Goal: Task Accomplishment & Management: Manage account settings

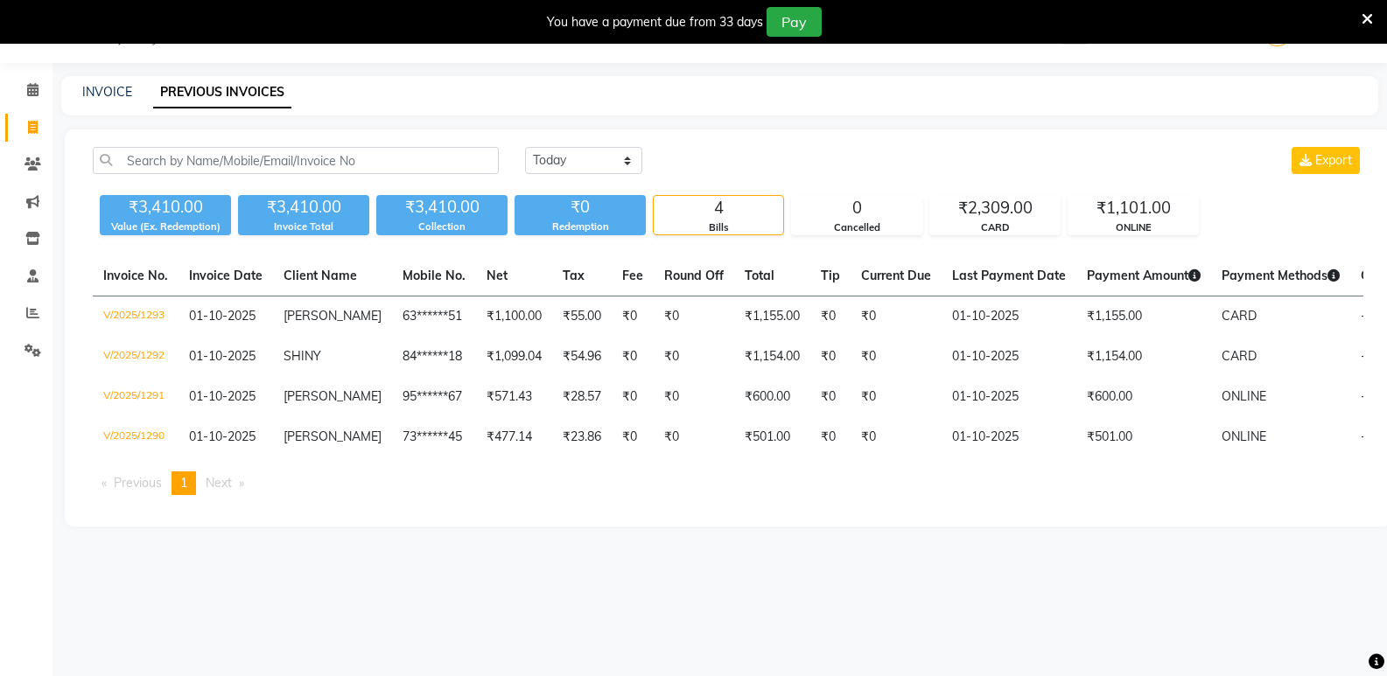
click at [680, 567] on div "08047224946 Select Location × Virtue Salon And Aesthetic, Avadi WhatsApp Status…" at bounding box center [693, 338] width 1387 height 676
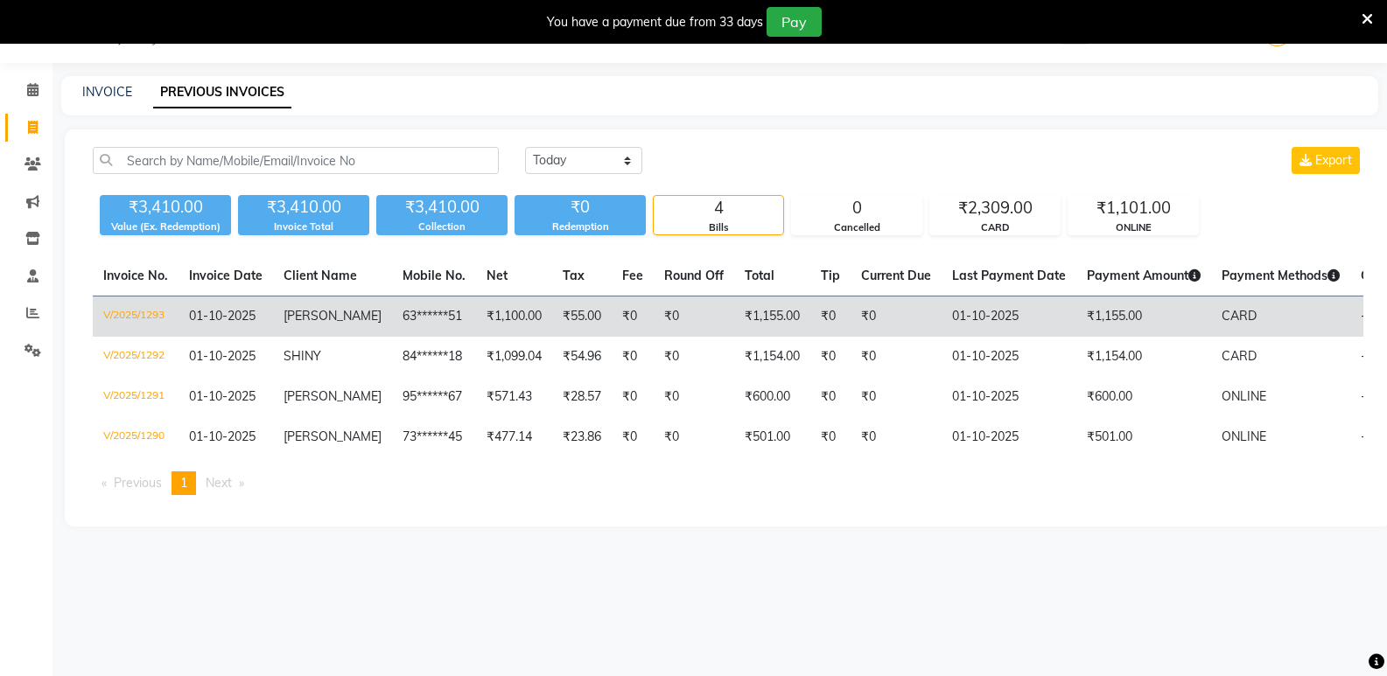
click at [137, 310] on td "V/2025/1293" at bounding box center [136, 317] width 86 height 41
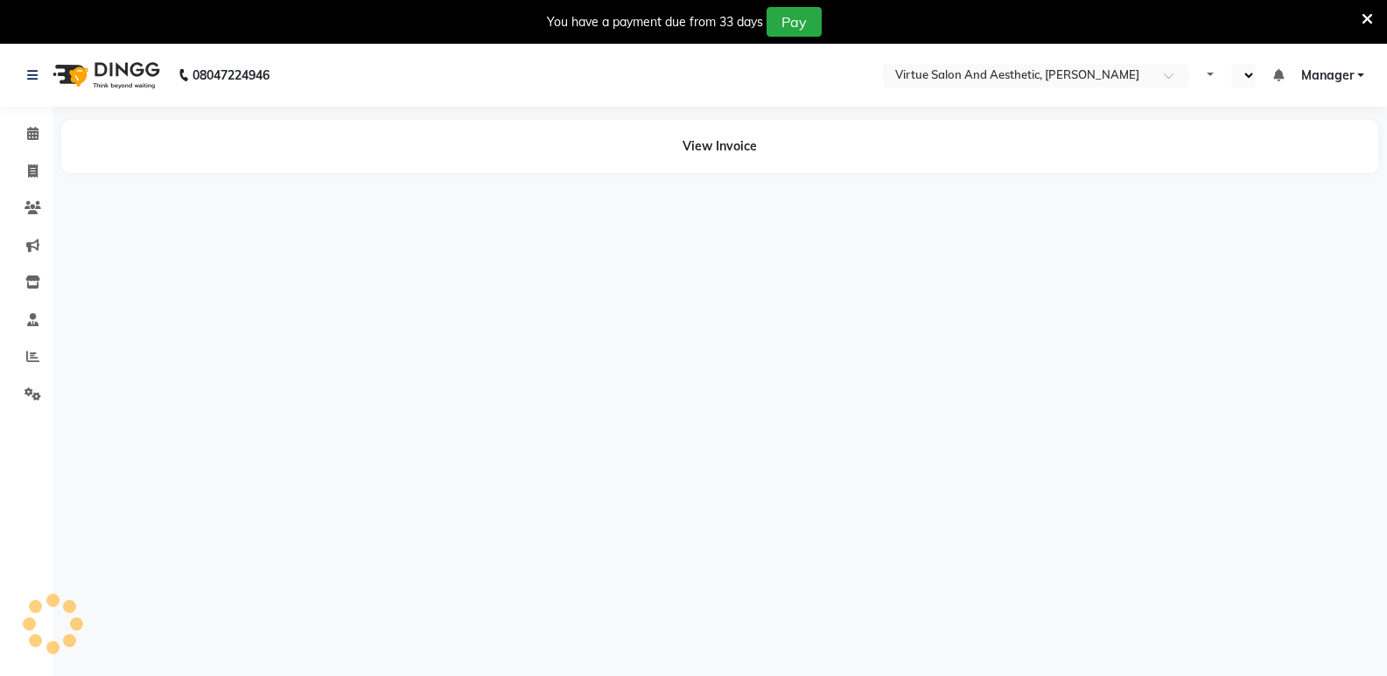
select select "en"
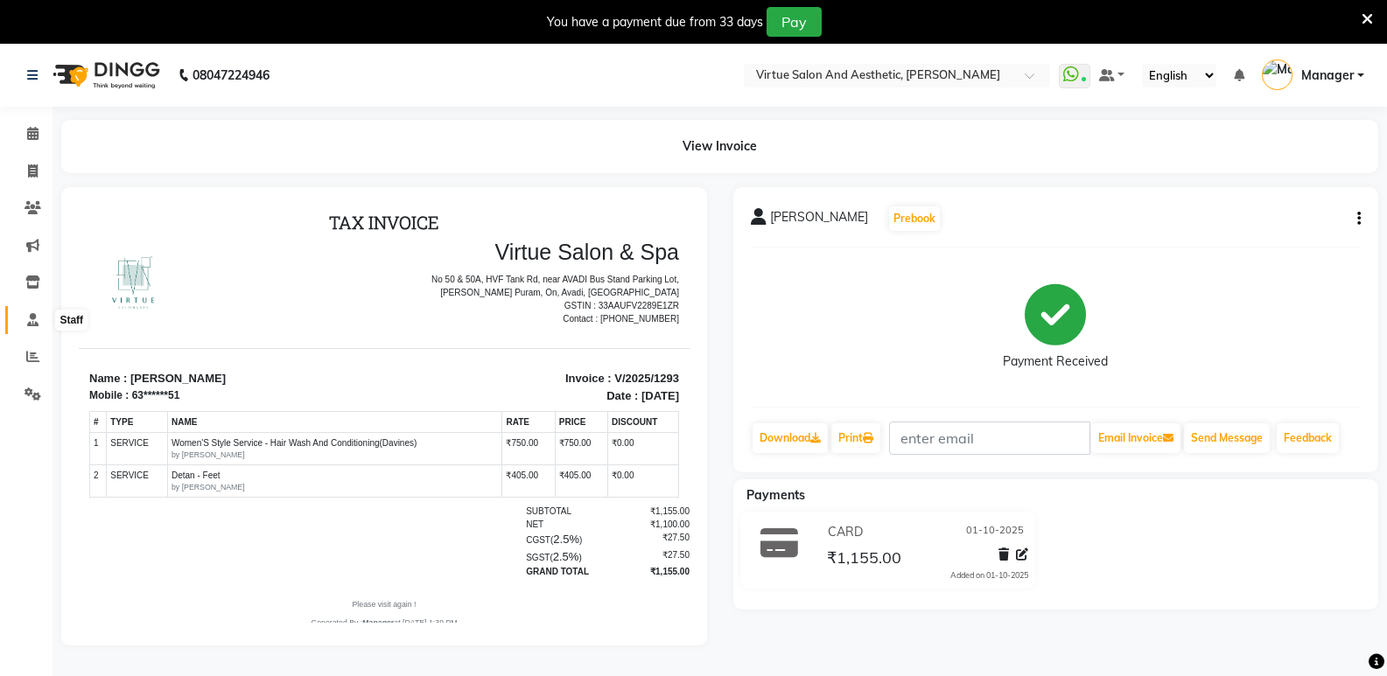
click at [30, 313] on icon at bounding box center [32, 319] width 11 height 13
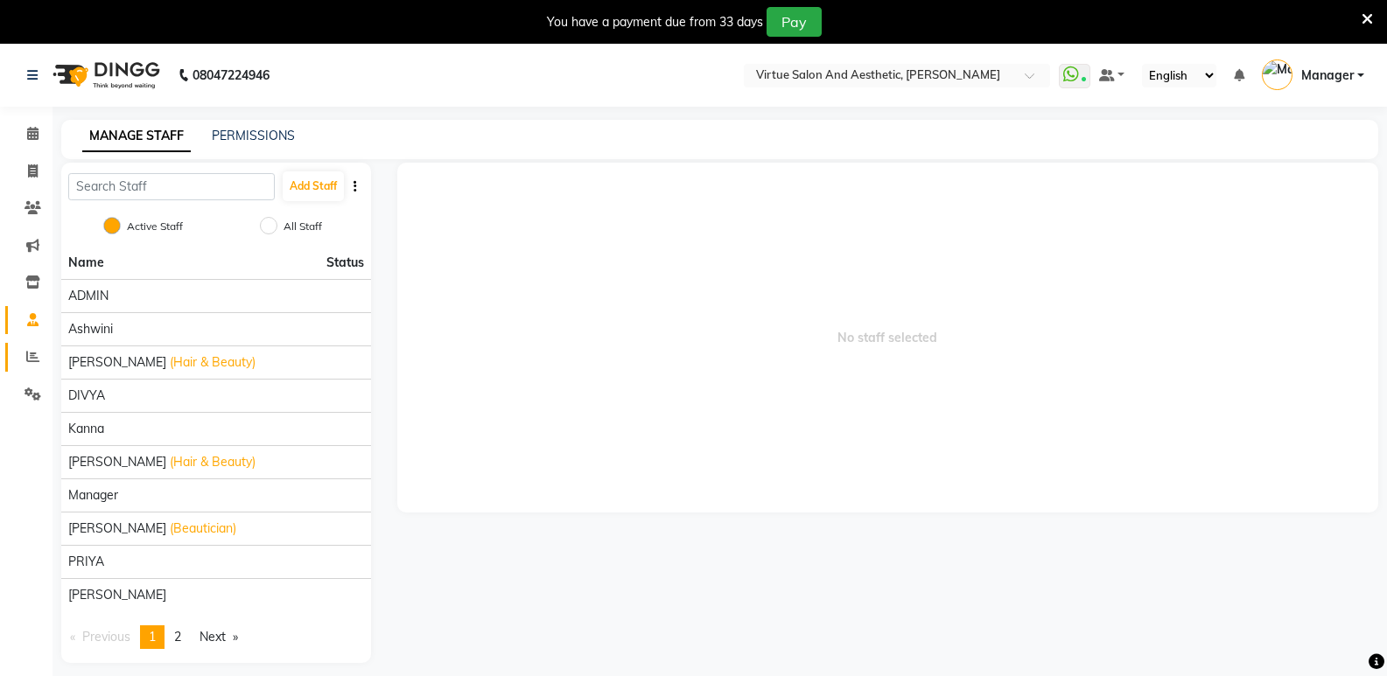
click at [40, 346] on link "Reports" at bounding box center [26, 357] width 42 height 29
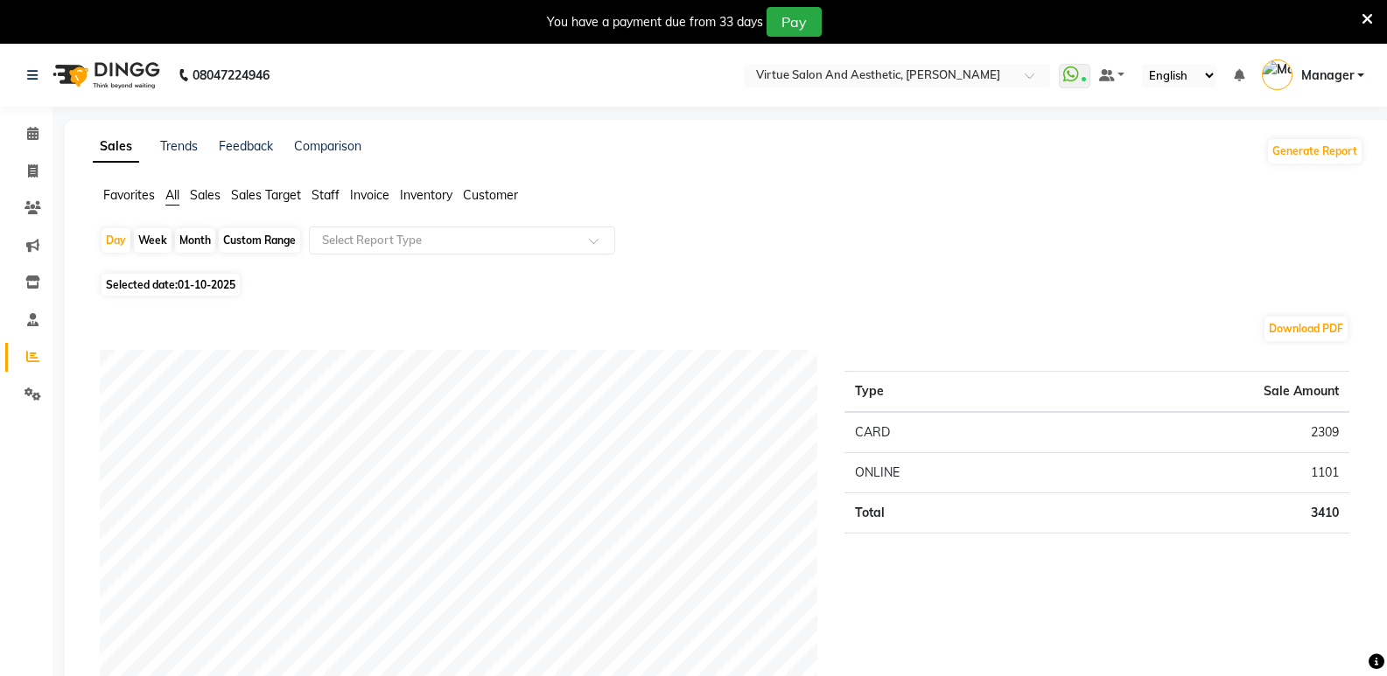
click at [193, 246] on div "Month" at bounding box center [195, 240] width 40 height 24
select select "10"
select select "2025"
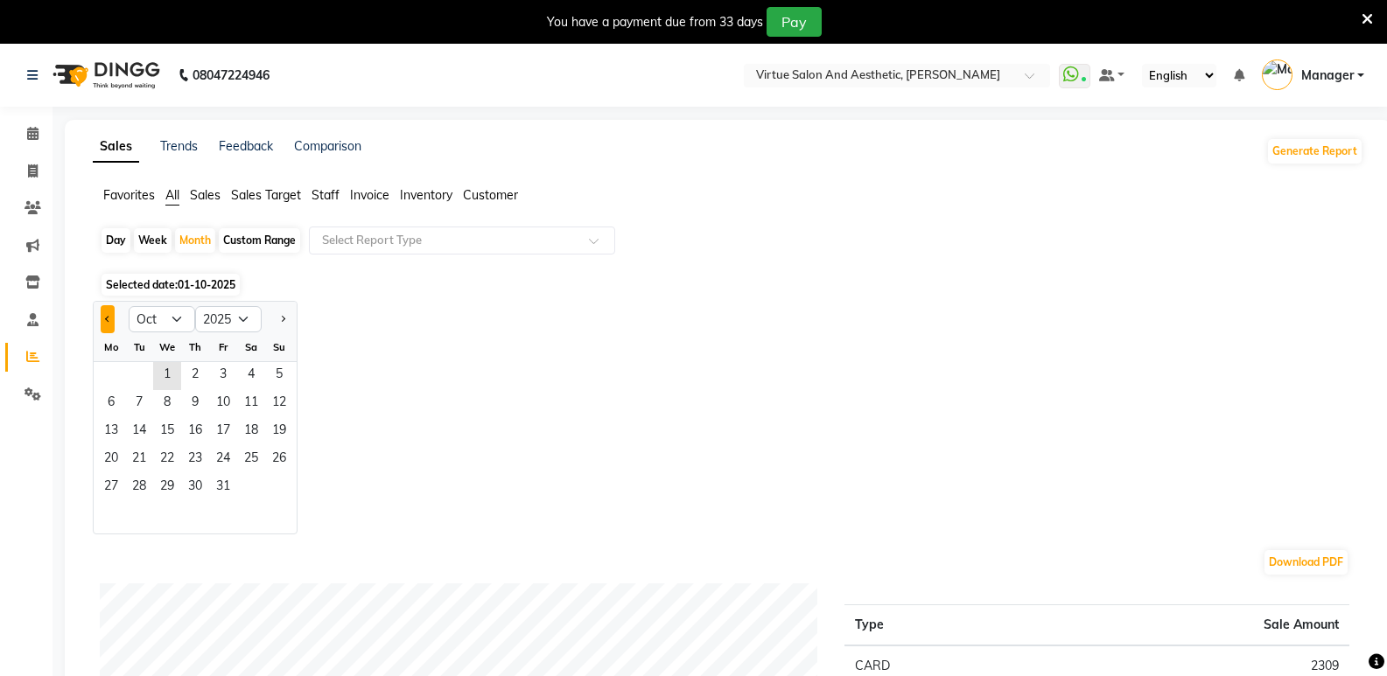
click at [108, 315] on span "Previous month" at bounding box center [108, 318] width 6 height 6
select select "9"
click at [108, 371] on span "1" at bounding box center [111, 376] width 28 height 28
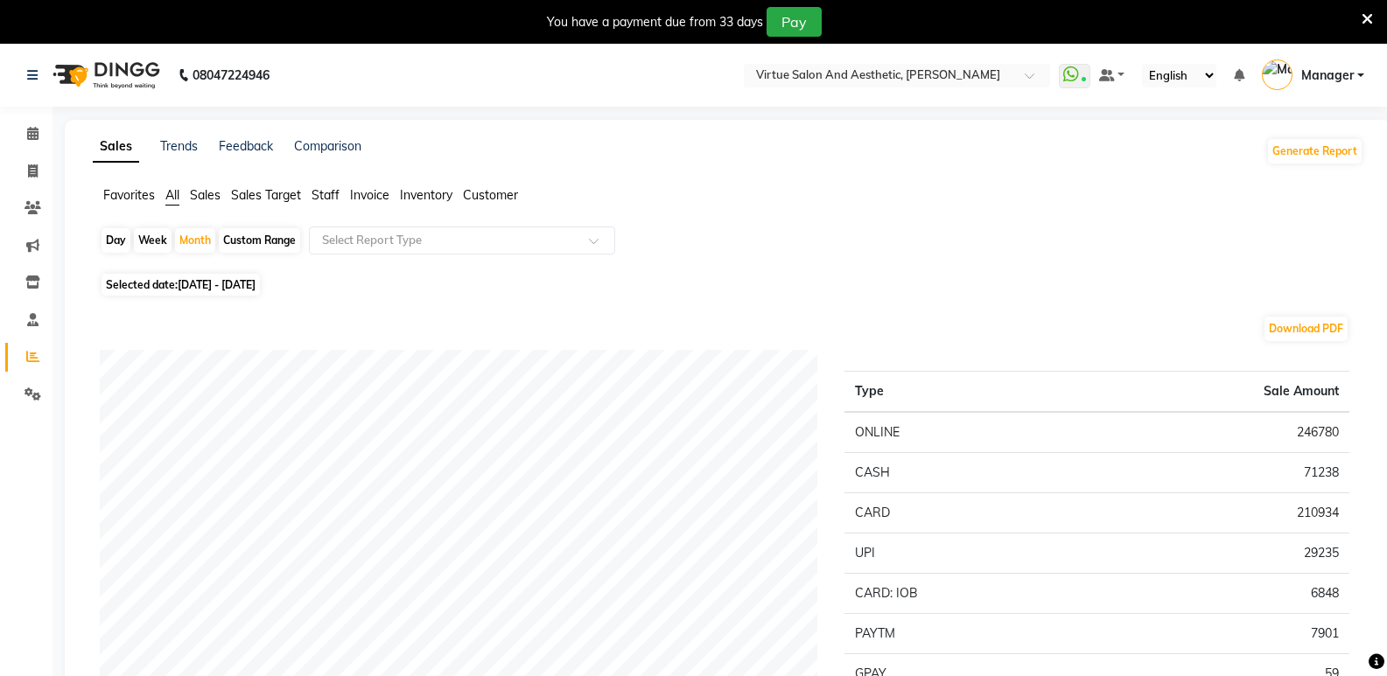
click at [292, 199] on span "Sales Target" at bounding box center [266, 195] width 70 height 16
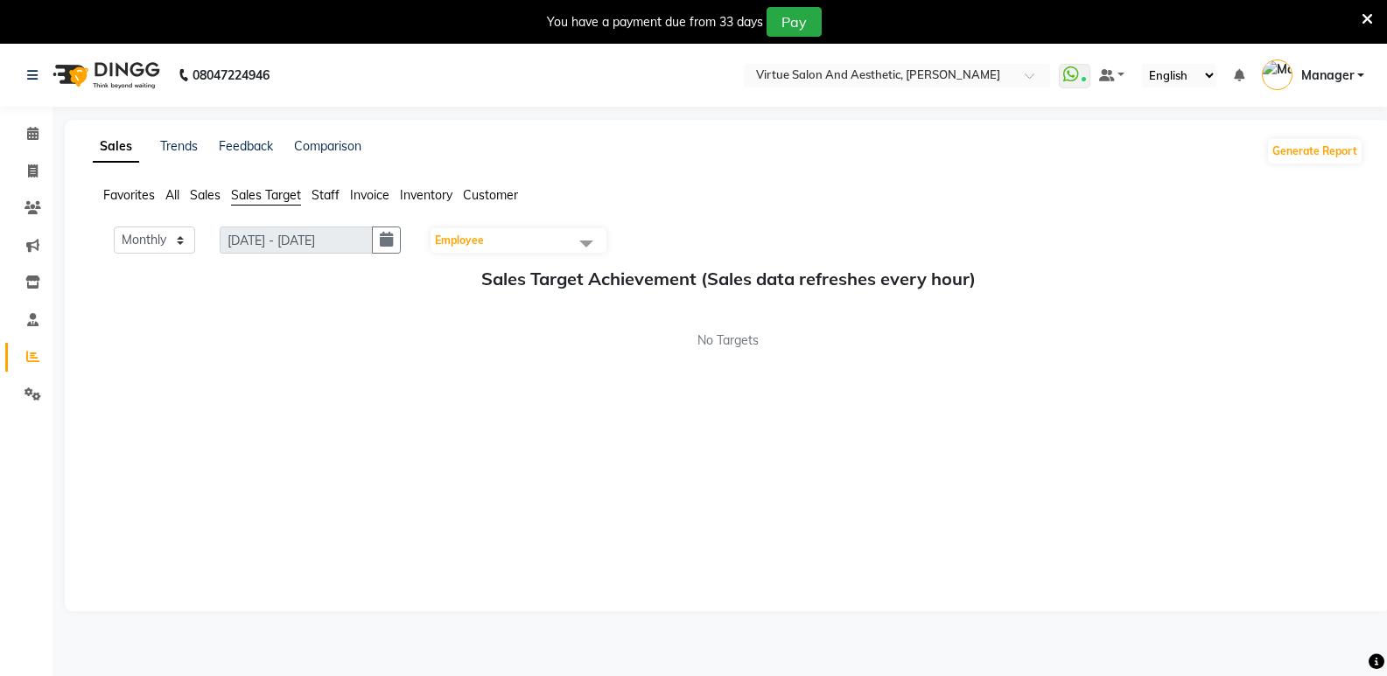
click at [320, 193] on span "Staff" at bounding box center [325, 195] width 28 height 16
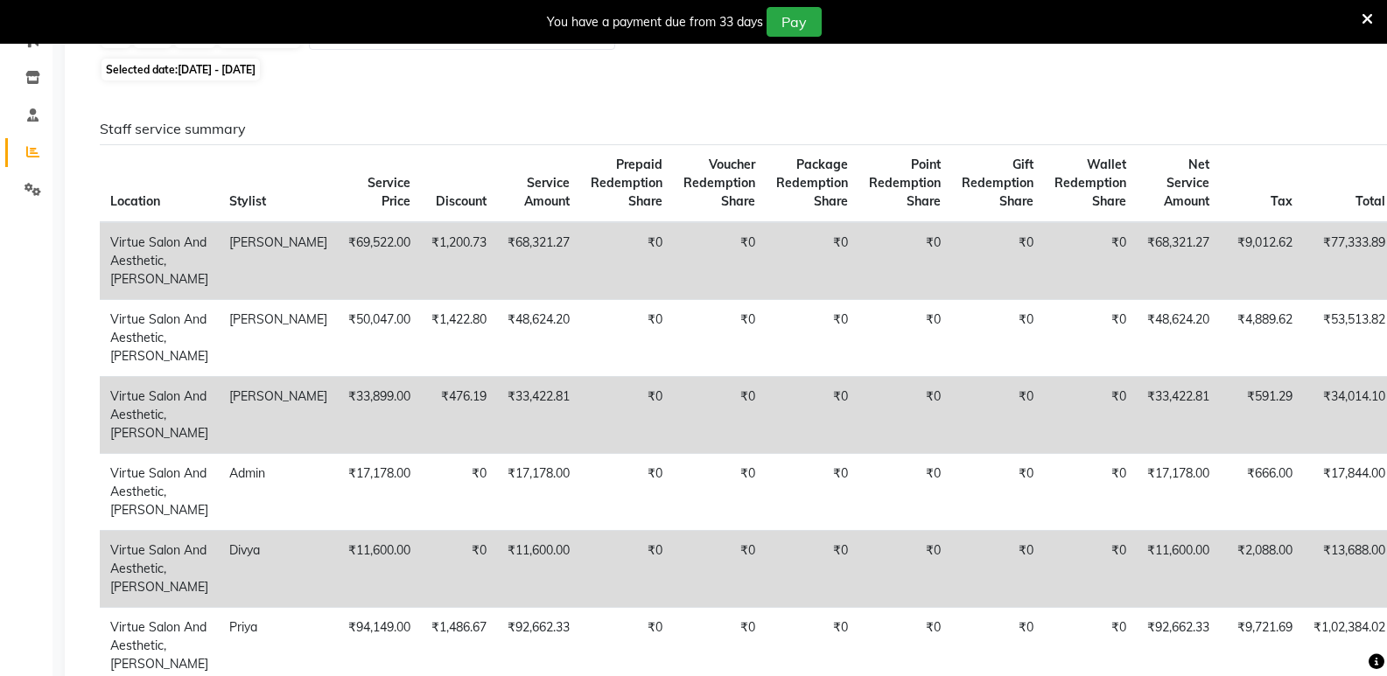
scroll to position [178, 0]
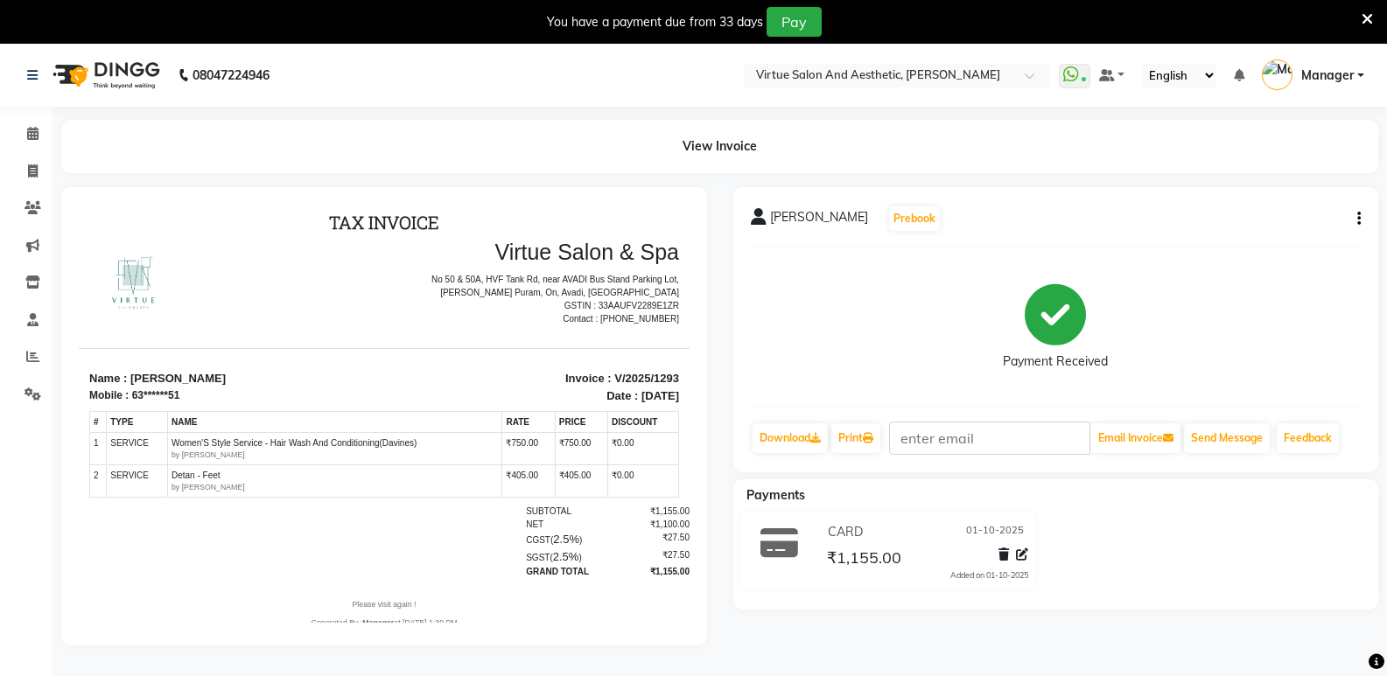
click at [1358, 13] on div "You have a payment due from 33 days Pay" at bounding box center [684, 22] width 1354 height 30
click at [1367, 17] on icon at bounding box center [1366, 19] width 11 height 16
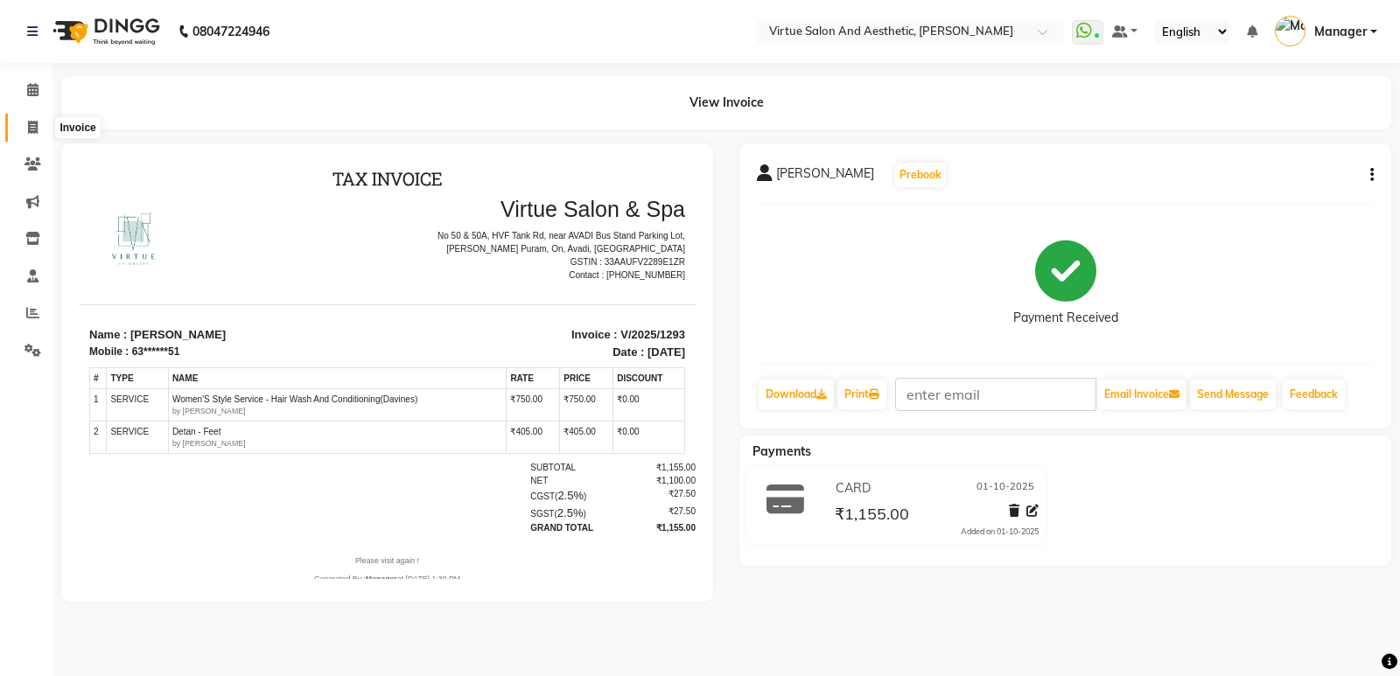
click at [36, 129] on icon at bounding box center [33, 127] width 10 height 13
select select "service"
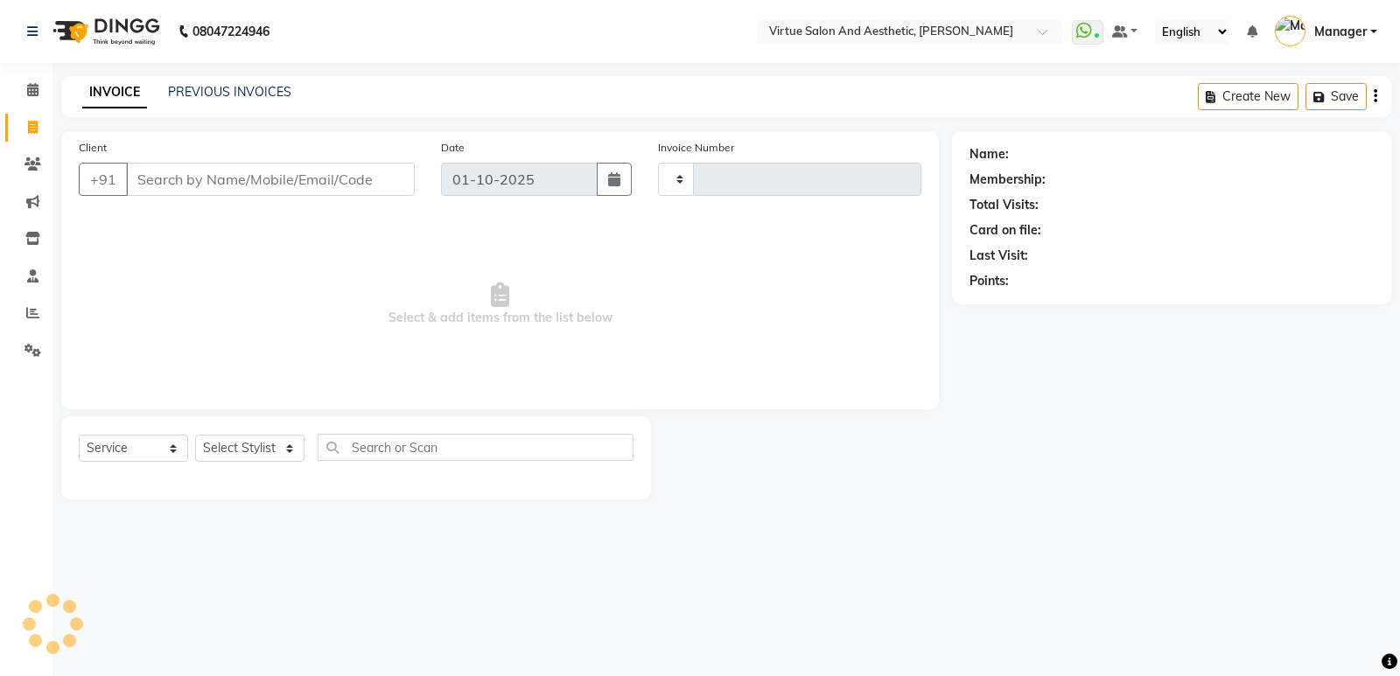
type input "1294"
select select "4611"
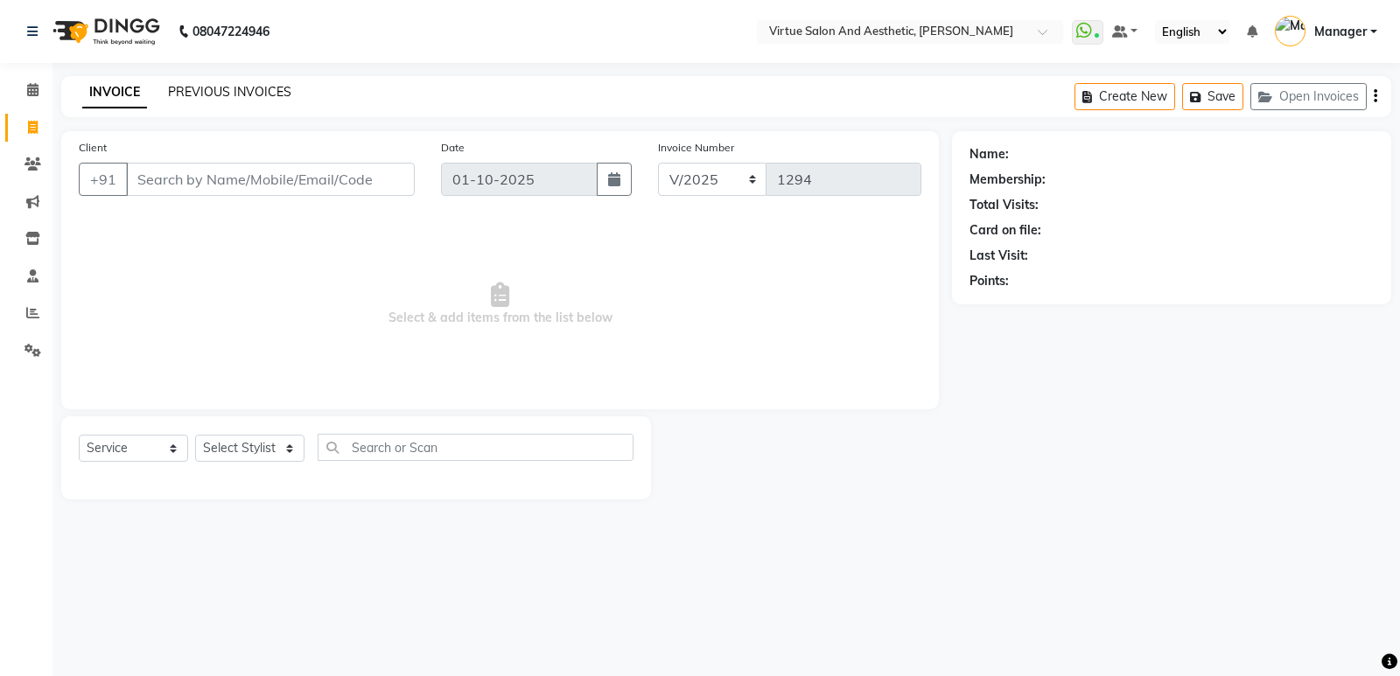
click at [197, 92] on link "PREVIOUS INVOICES" at bounding box center [229, 92] width 123 height 16
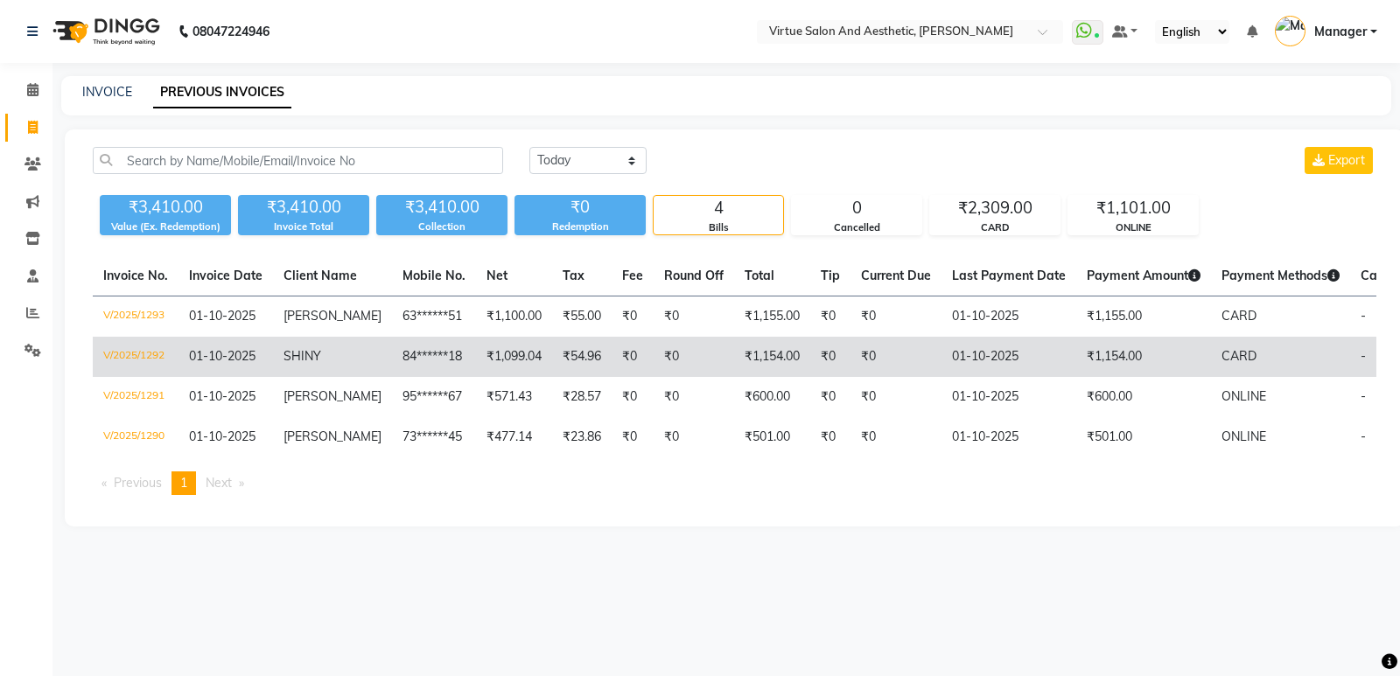
click at [202, 353] on span "01-10-2025" at bounding box center [222, 356] width 66 height 16
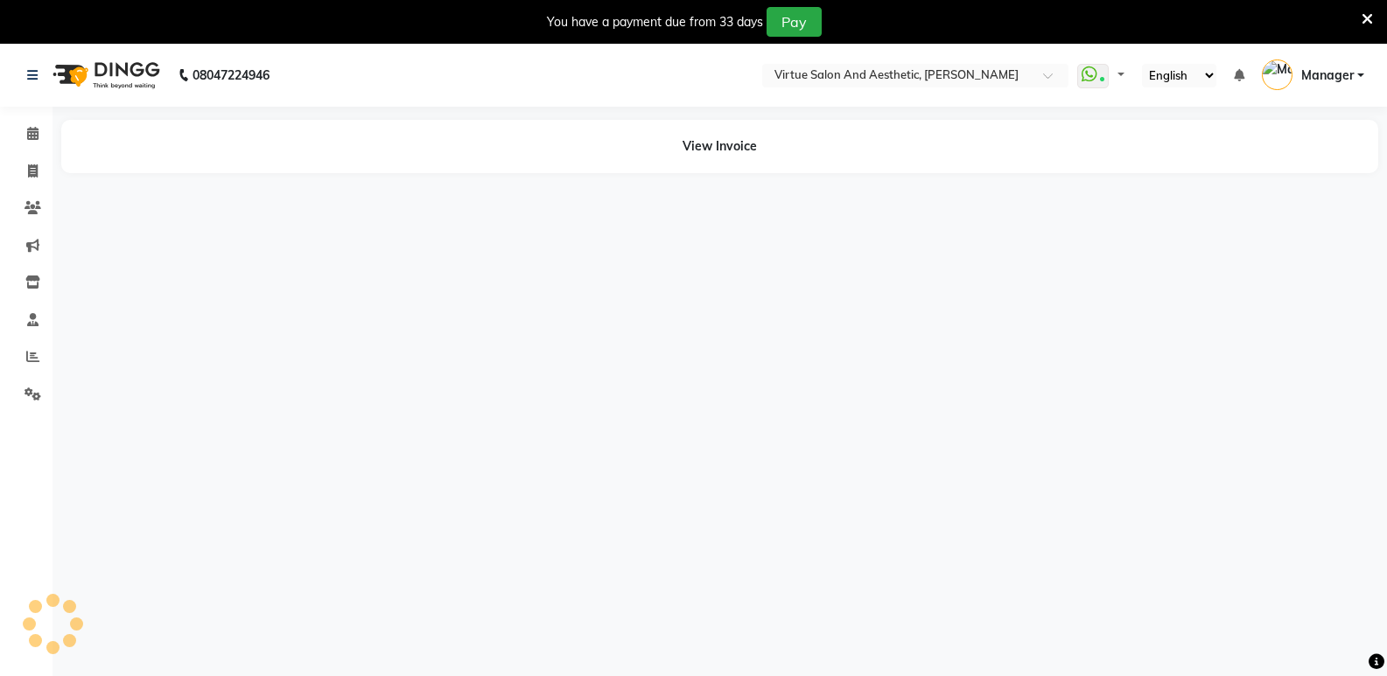
select select "en"
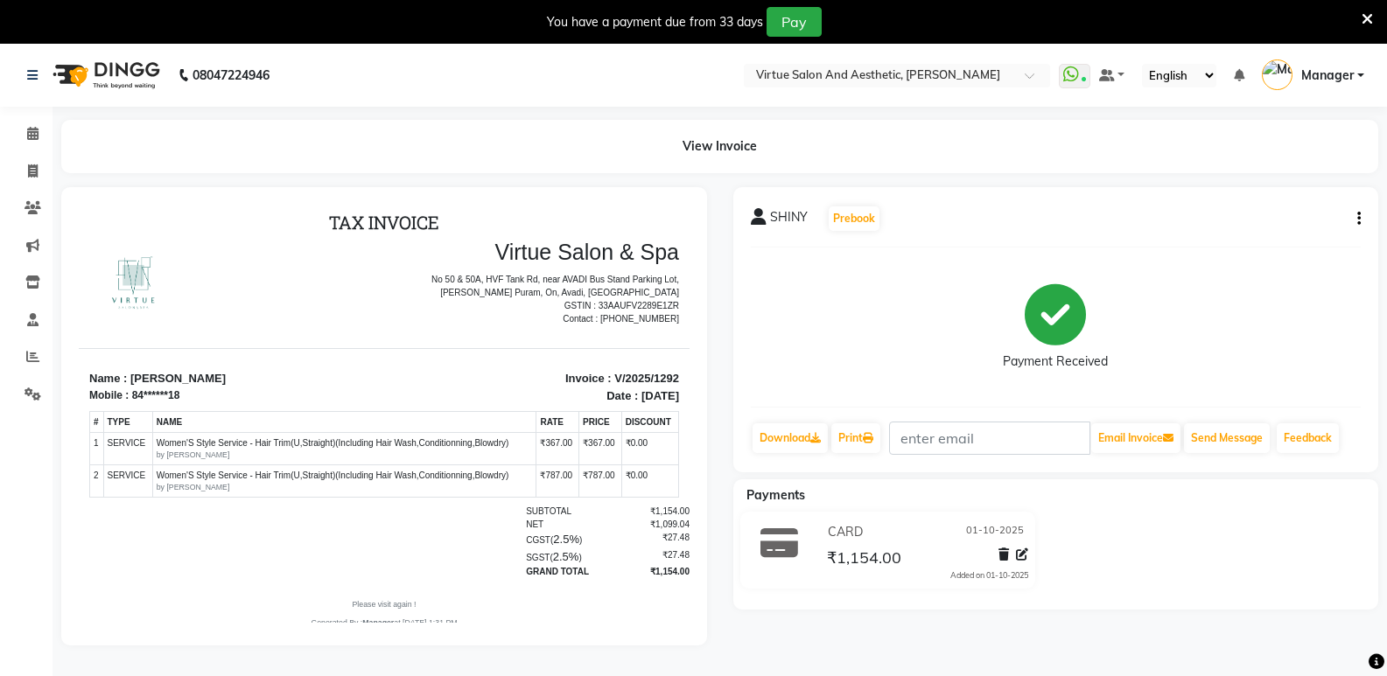
click at [1363, 15] on icon at bounding box center [1366, 19] width 11 height 16
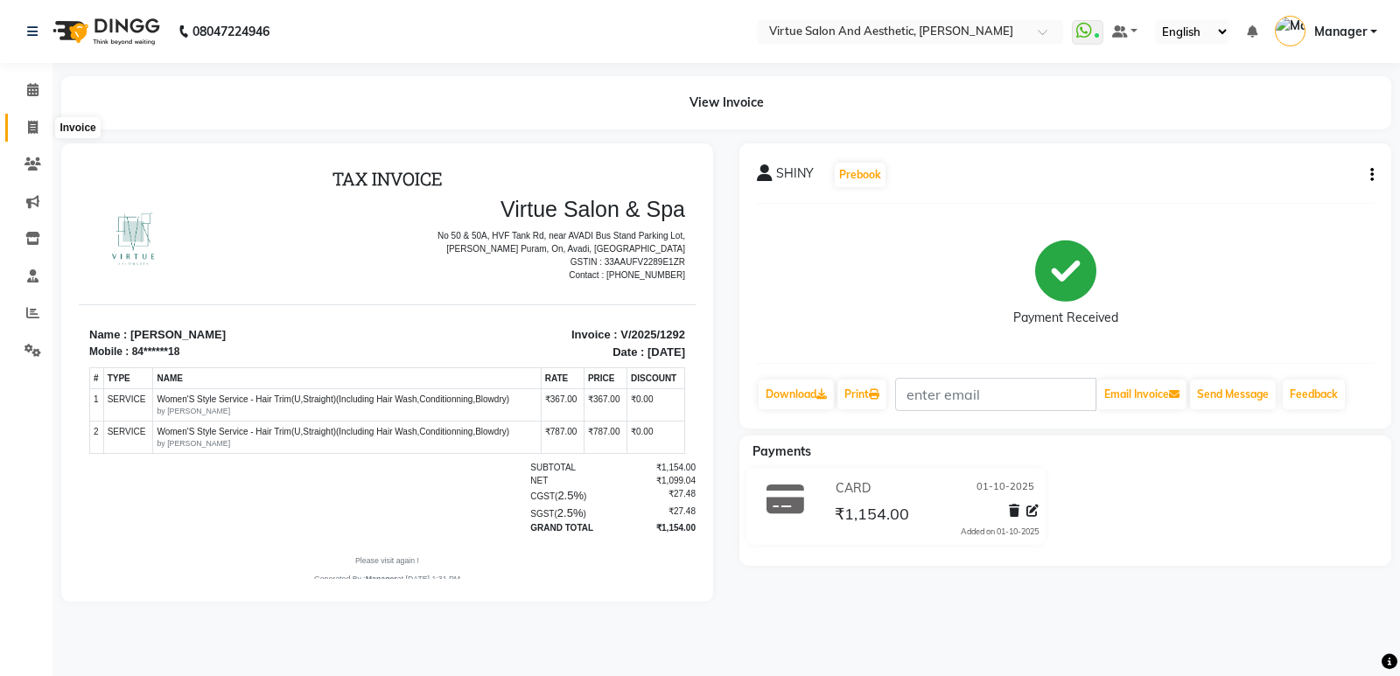
click at [36, 129] on icon at bounding box center [33, 127] width 10 height 13
select select "service"
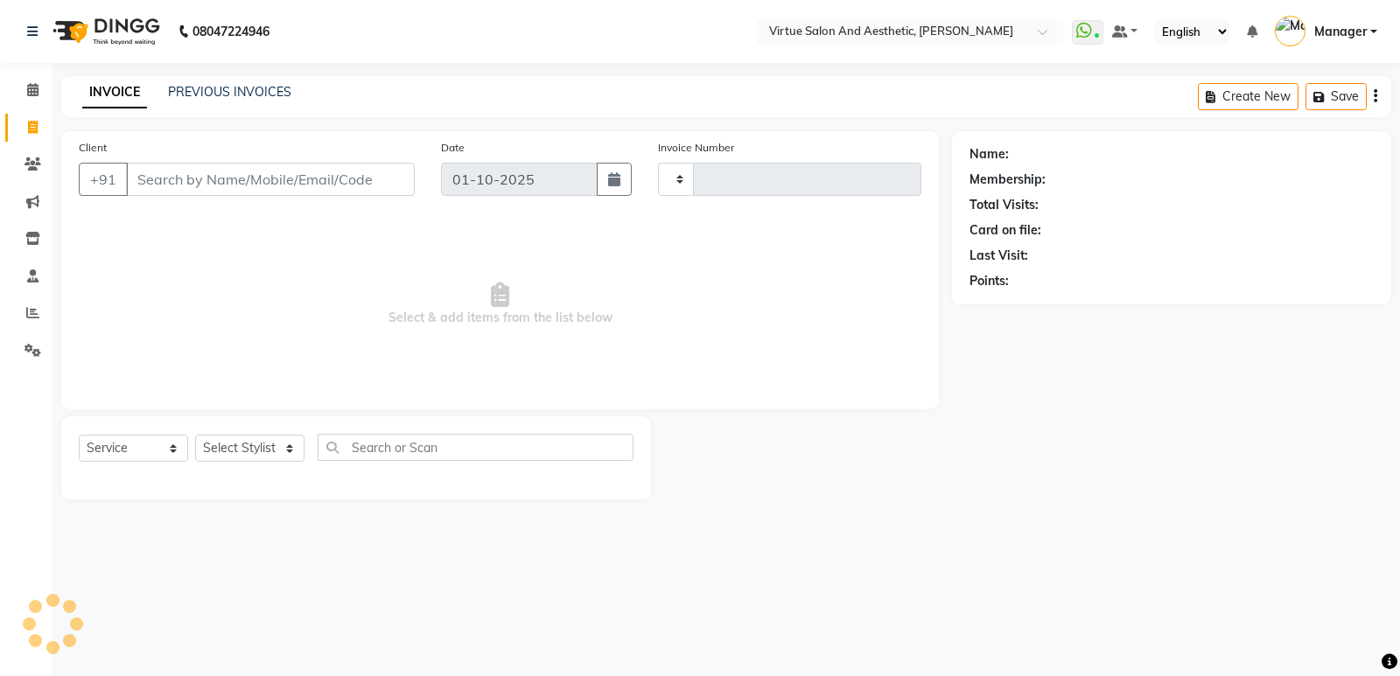
type input "1294"
select select "4611"
